Goal: Answer question/provide support: Share knowledge or assist other users

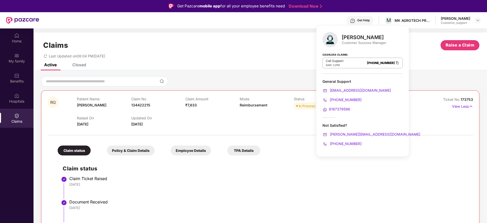
scroll to position [3, 0]
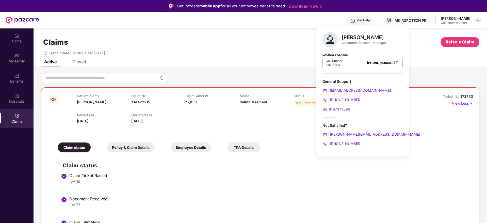
click at [479, 20] on img at bounding box center [478, 20] width 4 height 4
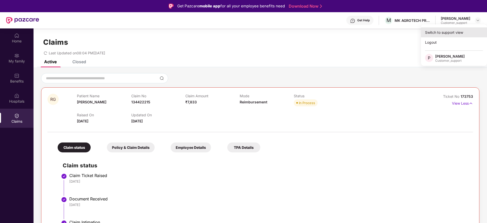
click at [433, 33] on div "Switch to support view" at bounding box center [454, 32] width 66 height 10
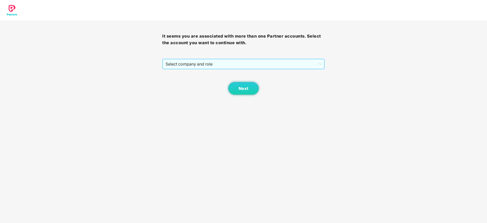
click at [316, 61] on span "Select company and role" at bounding box center [244, 64] width 156 height 10
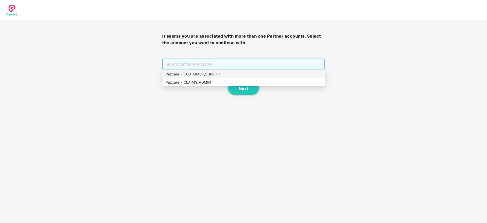
click at [233, 74] on div "Pazcare - CUSTOMER_SUPPORT" at bounding box center [244, 74] width 156 height 6
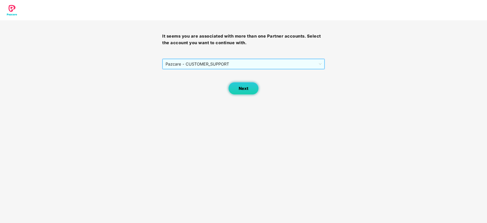
click at [238, 89] on button "Next" at bounding box center [243, 88] width 30 height 13
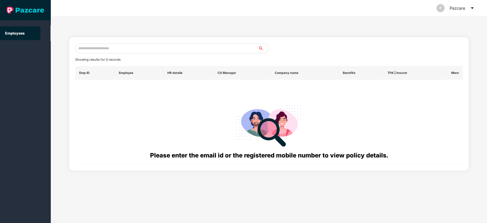
click at [111, 46] on input "text" at bounding box center [166, 48] width 183 height 10
paste input "**********"
type input "*"
click at [97, 50] on input "**********" at bounding box center [166, 48] width 183 height 10
type input "**********"
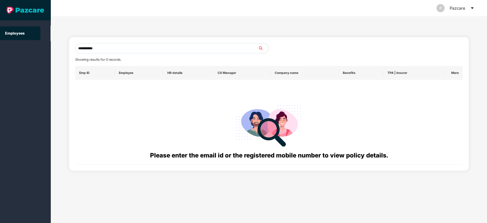
click at [113, 49] on input "**********" at bounding box center [166, 48] width 183 height 10
drag, startPoint x: 107, startPoint y: 49, endPoint x: 70, endPoint y: 48, distance: 37.4
drag, startPoint x: 70, startPoint y: 48, endPoint x: 195, endPoint y: 45, distance: 124.8
click at [195, 45] on input "**********" at bounding box center [166, 48] width 183 height 10
drag, startPoint x: 195, startPoint y: 45, endPoint x: 78, endPoint y: 53, distance: 117.1
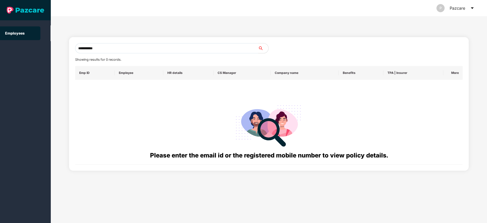
click at [78, 53] on input "**********" at bounding box center [166, 48] width 183 height 10
type input "*"
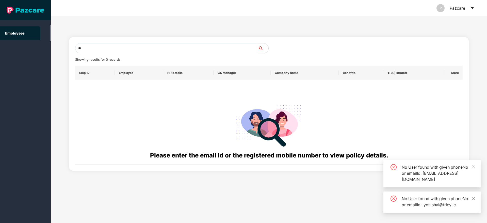
type input "*"
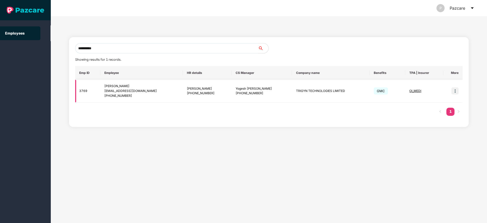
type input "**********"
click at [454, 92] on img at bounding box center [455, 90] width 7 height 7
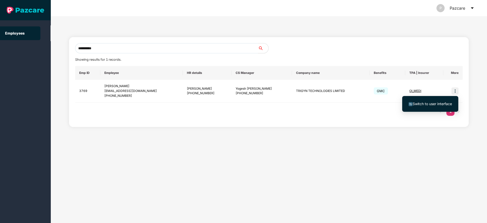
click at [432, 106] on span "Switch to user interface" at bounding box center [430, 104] width 43 height 6
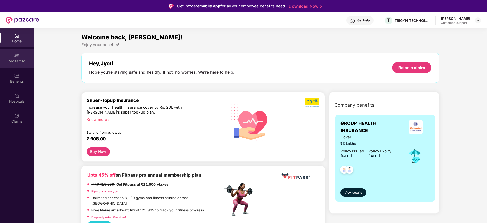
click at [24, 59] on div "My family" at bounding box center [17, 61] width 34 height 5
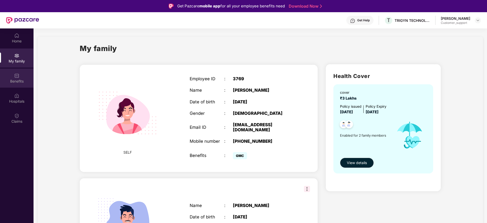
click at [14, 80] on div "Benefits" at bounding box center [17, 81] width 34 height 5
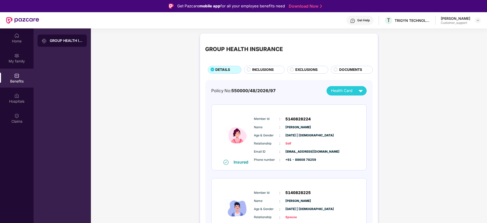
click at [258, 68] on span "INCLUSIONS" at bounding box center [263, 70] width 22 height 6
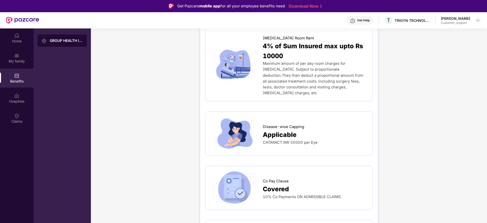
scroll to position [194, 0]
click at [477, 22] on img at bounding box center [478, 20] width 4 height 4
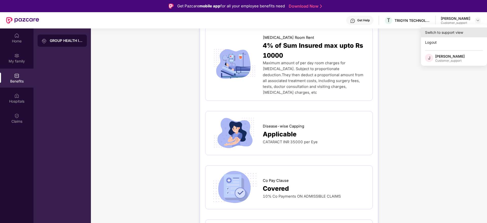
click at [449, 33] on div "Switch to support view" at bounding box center [454, 32] width 66 height 10
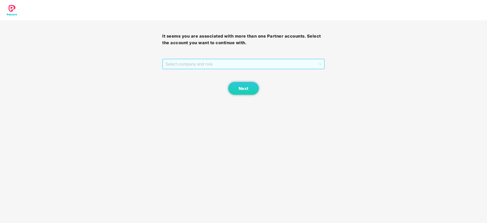
click at [277, 64] on span "Select company and role" at bounding box center [244, 64] width 156 height 10
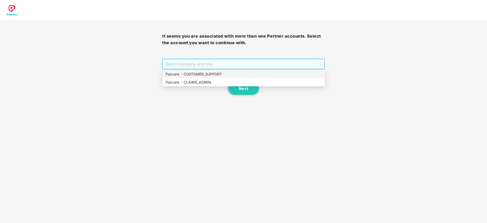
click at [222, 76] on div "Pazcare - CUSTOMER_SUPPORT" at bounding box center [244, 74] width 156 height 6
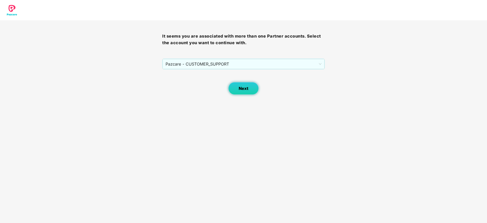
click at [245, 93] on button "Next" at bounding box center [243, 88] width 30 height 13
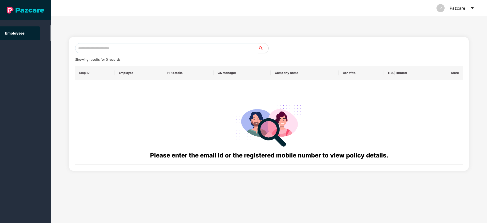
click at [126, 49] on input "text" at bounding box center [166, 48] width 183 height 10
paste input "**********"
click at [83, 48] on input "**********" at bounding box center [166, 48] width 183 height 10
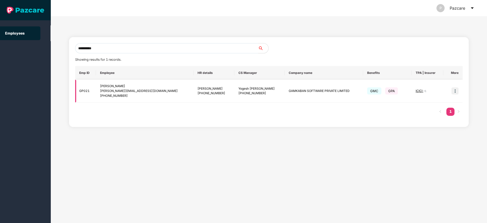
type input "**********"
click at [454, 91] on img at bounding box center [455, 90] width 7 height 7
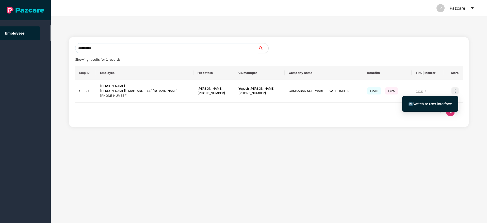
click at [439, 106] on span "Switch to user interface" at bounding box center [432, 104] width 39 height 4
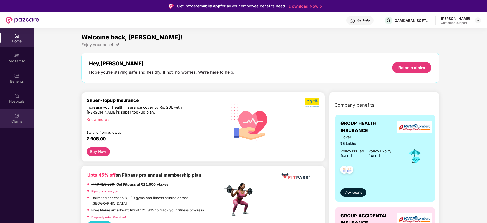
click at [15, 118] on img at bounding box center [16, 115] width 5 height 5
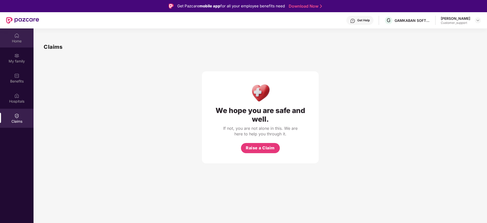
click at [14, 38] on div "Home" at bounding box center [17, 37] width 34 height 19
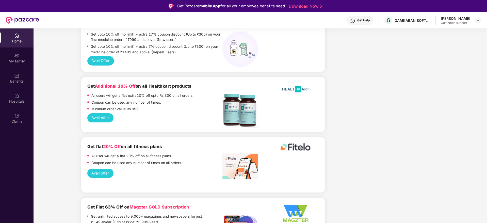
scroll to position [443, 0]
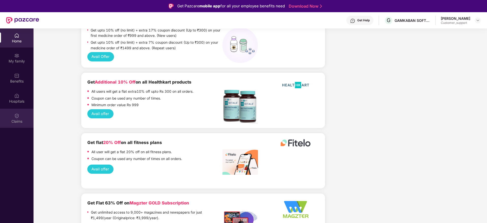
click at [18, 120] on div "Claims" at bounding box center [17, 121] width 34 height 5
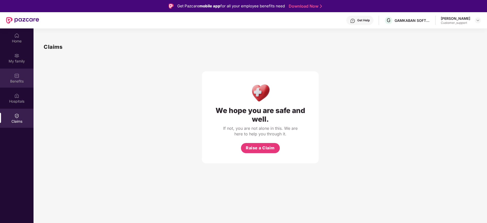
click at [21, 75] on div "Benefits" at bounding box center [17, 78] width 34 height 19
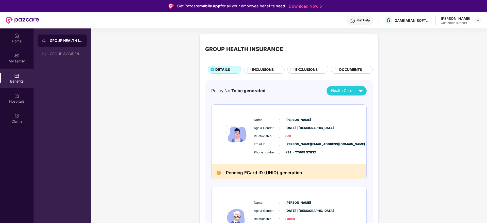
click at [260, 66] on div "INCLUSIONS" at bounding box center [264, 70] width 41 height 8
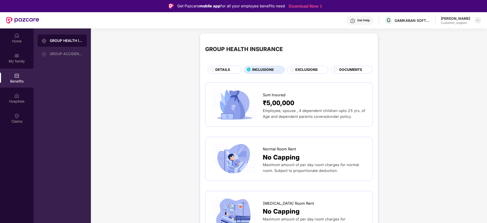
click at [479, 18] on img at bounding box center [478, 20] width 4 height 4
click at [449, 33] on div "Switch to support view" at bounding box center [454, 32] width 66 height 10
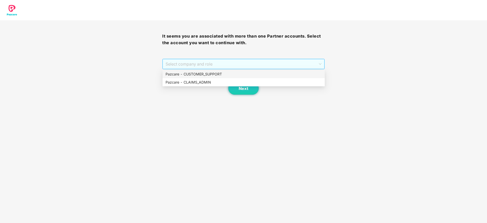
click at [271, 61] on span "Select company and role" at bounding box center [244, 64] width 156 height 10
click at [242, 73] on div "Pazcare - CUSTOMER_SUPPORT" at bounding box center [244, 74] width 156 height 6
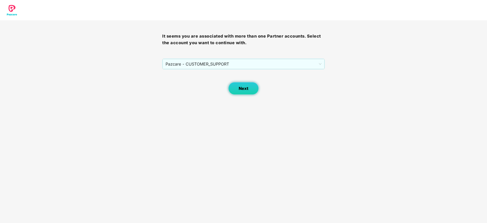
click at [243, 89] on span "Next" at bounding box center [244, 88] width 10 height 5
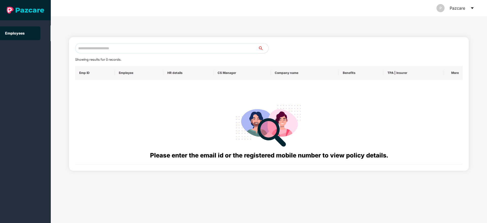
click at [165, 48] on input "text" at bounding box center [166, 48] width 183 height 10
paste input "**********"
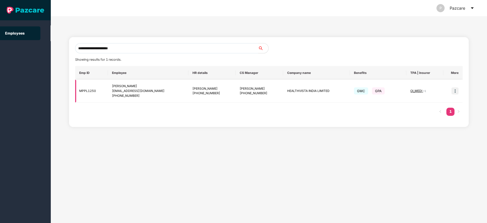
type input "**********"
click at [457, 89] on img at bounding box center [455, 90] width 7 height 7
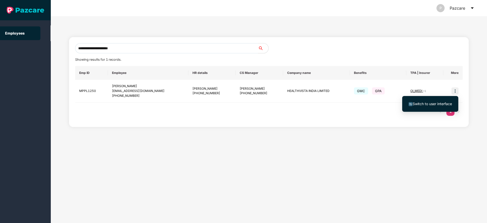
click at [436, 104] on span "Switch to user interface" at bounding box center [432, 104] width 39 height 4
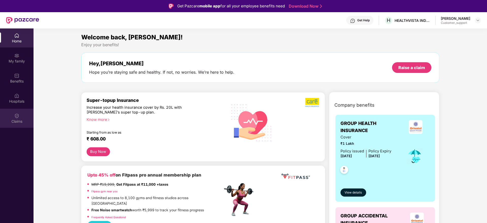
click at [16, 119] on div "Claims" at bounding box center [17, 121] width 34 height 5
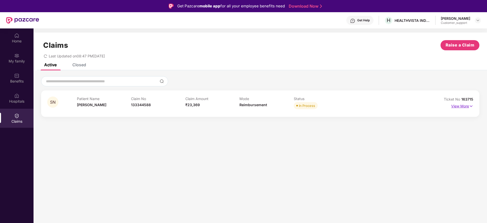
click at [468, 104] on p "View More" at bounding box center [462, 105] width 22 height 7
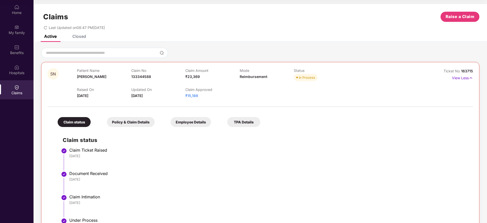
click at [83, 37] on div "Closed" at bounding box center [79, 36] width 14 height 5
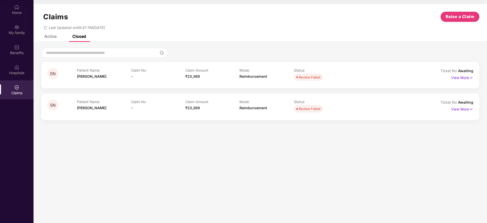
click at [54, 36] on div "Active" at bounding box center [50, 36] width 12 height 5
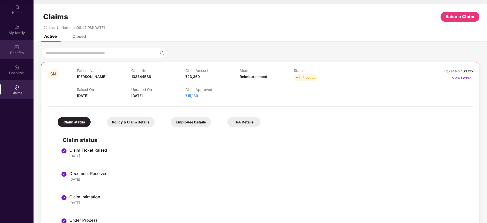
click at [15, 50] on div "Benefits" at bounding box center [17, 52] width 34 height 5
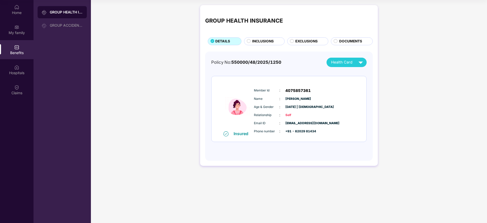
click at [289, 99] on span "[PERSON_NAME]" at bounding box center [298, 99] width 25 height 5
copy span "[PERSON_NAME]"
click at [14, 92] on div "Claims" at bounding box center [17, 92] width 34 height 5
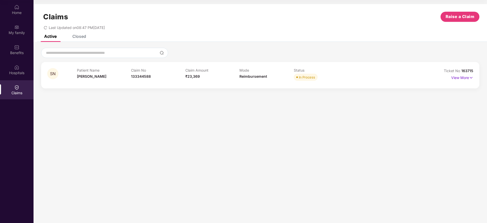
click at [469, 70] on span "163715" at bounding box center [468, 71] width 12 height 4
copy div "No 163715"
click at [472, 77] on img at bounding box center [471, 78] width 4 height 6
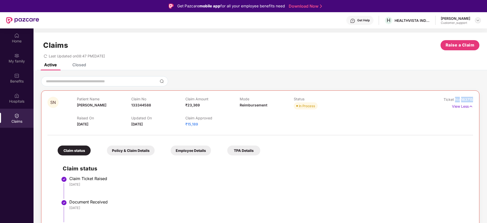
click at [479, 20] on img at bounding box center [478, 20] width 4 height 4
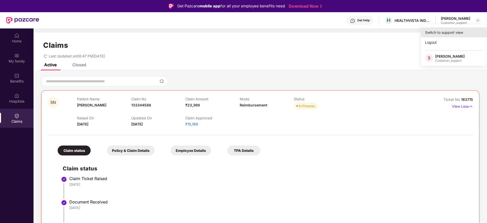
click at [462, 32] on div "Switch to support view" at bounding box center [454, 32] width 66 height 10
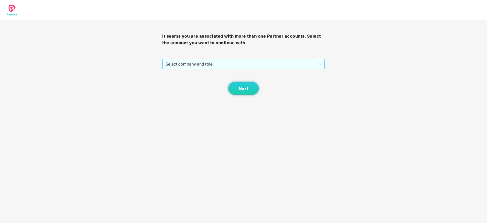
click at [292, 62] on span "Select company and role" at bounding box center [244, 64] width 156 height 10
click at [229, 66] on span "Select company and role" at bounding box center [244, 64] width 156 height 10
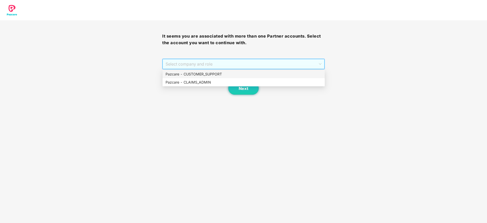
click at [222, 74] on div "Pazcare - CUSTOMER_SUPPORT" at bounding box center [244, 74] width 156 height 6
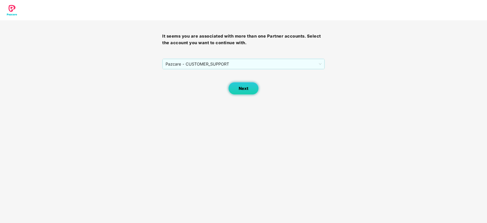
click at [242, 89] on span "Next" at bounding box center [244, 88] width 10 height 5
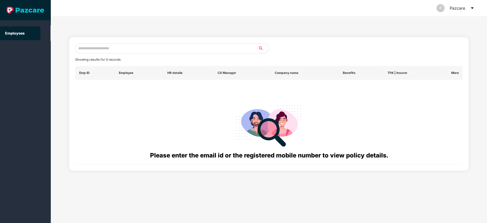
click at [151, 47] on input "text" at bounding box center [166, 48] width 183 height 10
paste input "**********"
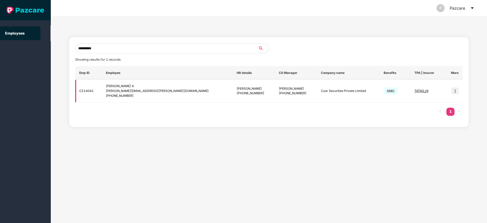
type input "**********"
click at [456, 92] on img at bounding box center [455, 90] width 7 height 7
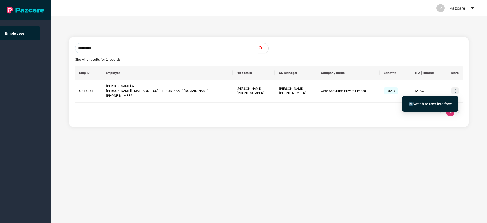
click at [429, 104] on span "Switch to user interface" at bounding box center [432, 104] width 39 height 4
